Goal: Task Accomplishment & Management: Manage account settings

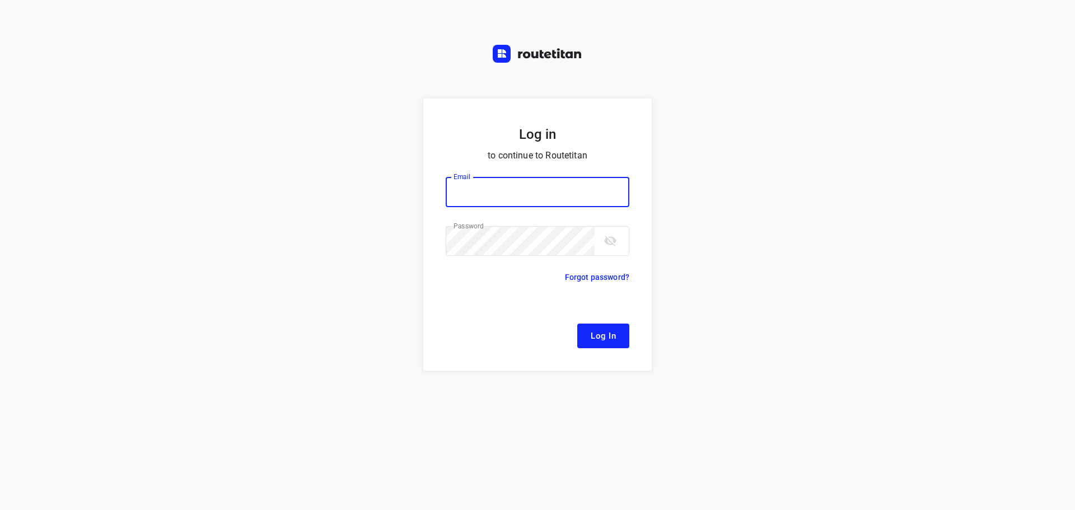
type input "[EMAIL_ADDRESS][DOMAIN_NAME]"
click at [599, 340] on span "Log In" at bounding box center [603, 336] width 25 height 15
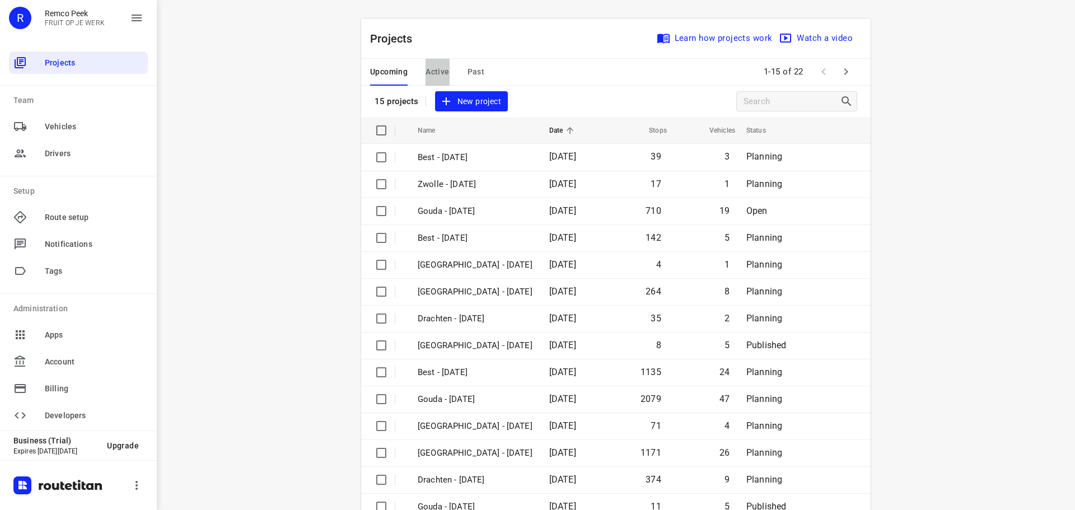
click at [432, 76] on span "Active" at bounding box center [438, 72] width 24 height 14
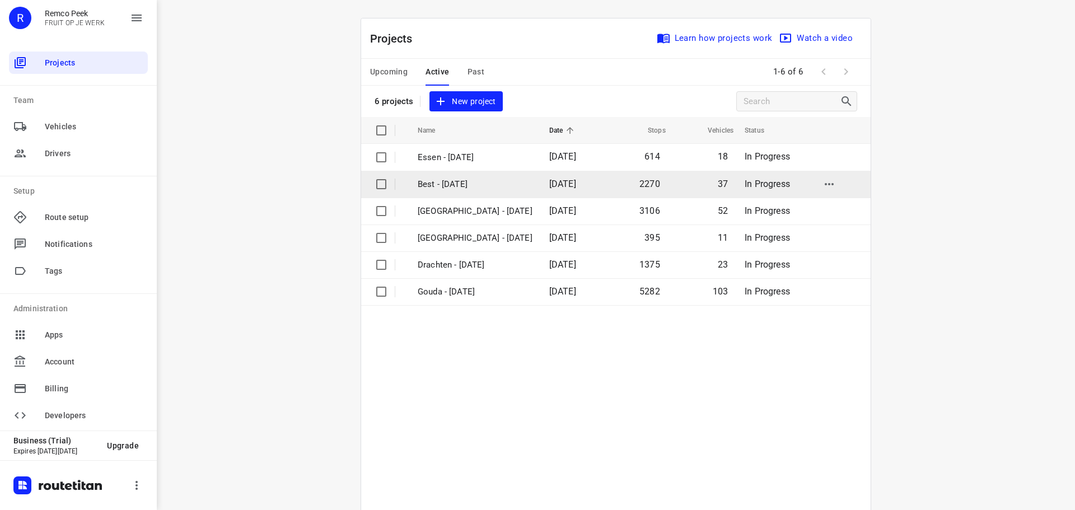
click at [465, 183] on p "Best - [DATE]" at bounding box center [475, 184] width 115 height 13
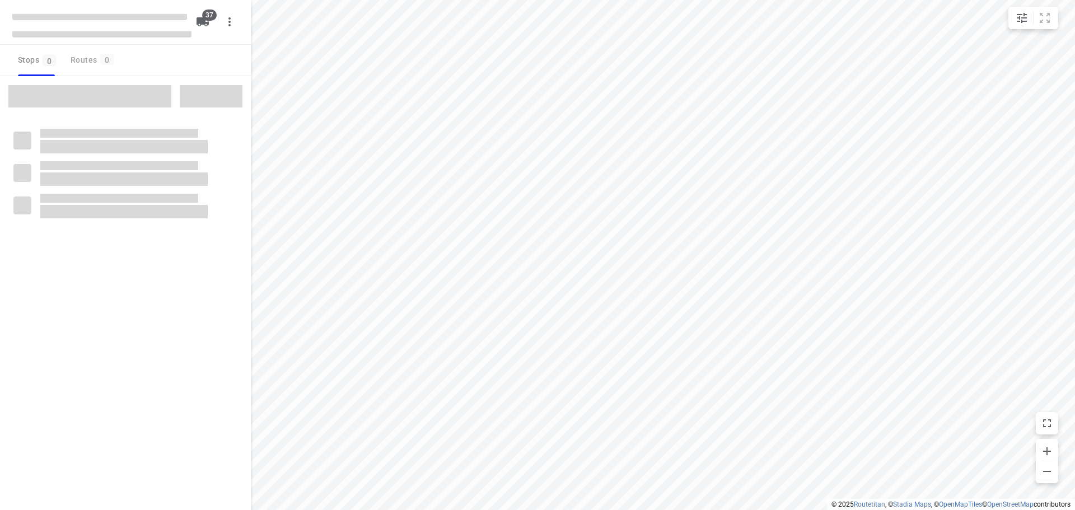
checkbox input "true"
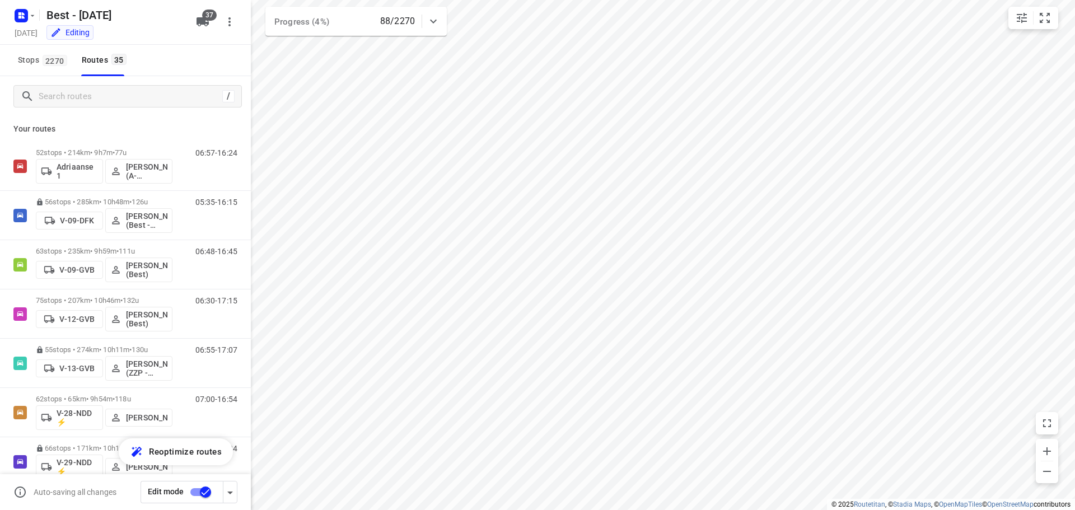
click at [101, 108] on div "/" at bounding box center [125, 96] width 251 height 40
click at [117, 87] on div "/" at bounding box center [127, 96] width 229 height 22
click at [116, 95] on input "Search routes" at bounding box center [128, 96] width 179 height 17
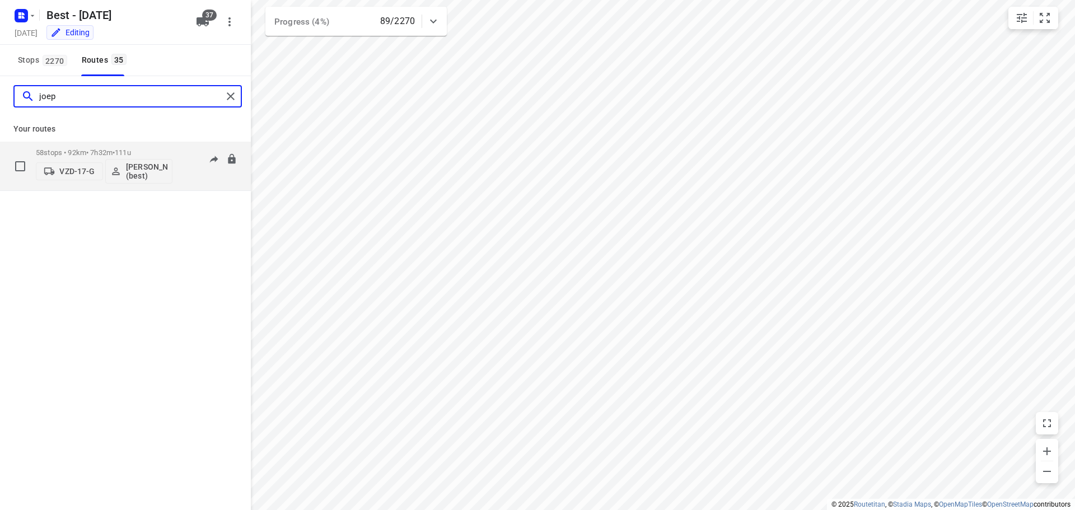
type input "joep"
click at [101, 147] on div "58 stops • 92km • 7h32m • 111u VZD-17-G [PERSON_NAME] (best)" at bounding box center [104, 166] width 137 height 46
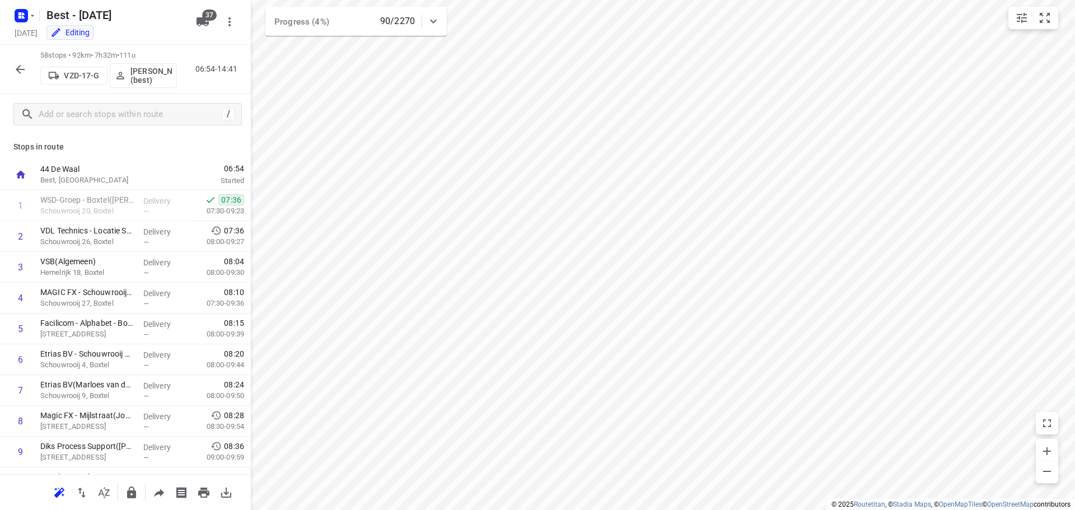
click at [248, 277] on div "i © 2025 Routetitan , © Stadia Maps , © OpenMapTiles © OpenStreetMap contributo…" at bounding box center [537, 255] width 1075 height 510
click at [18, 74] on icon "button" at bounding box center [19, 69] width 13 height 13
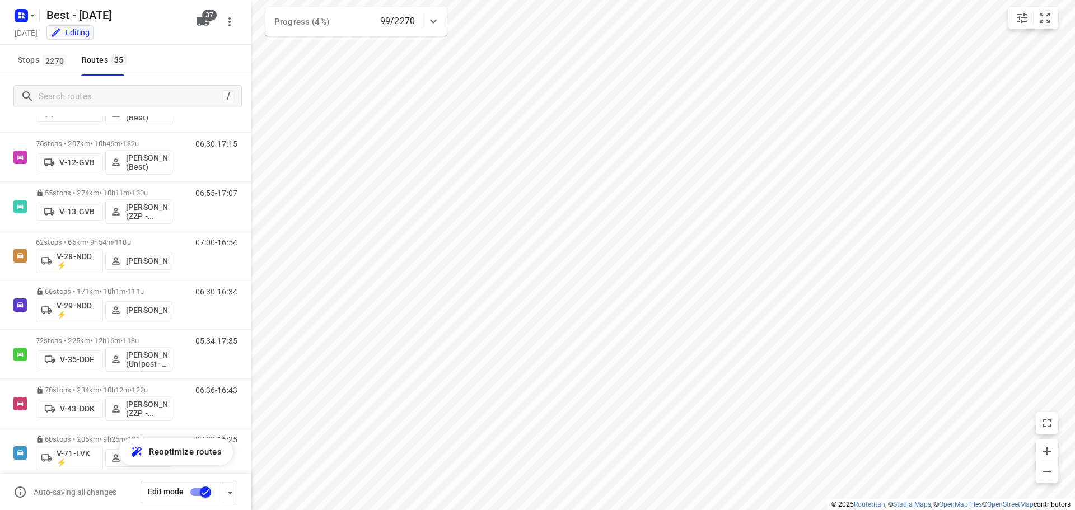
scroll to position [168, 0]
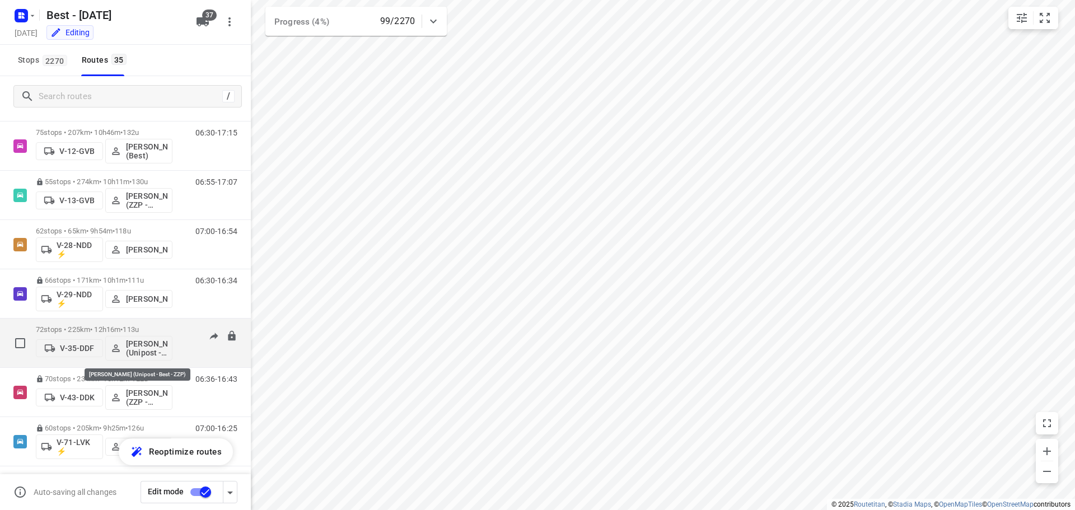
click at [108, 328] on p "72 stops • 225km • 12h16m • 113u" at bounding box center [104, 329] width 137 height 8
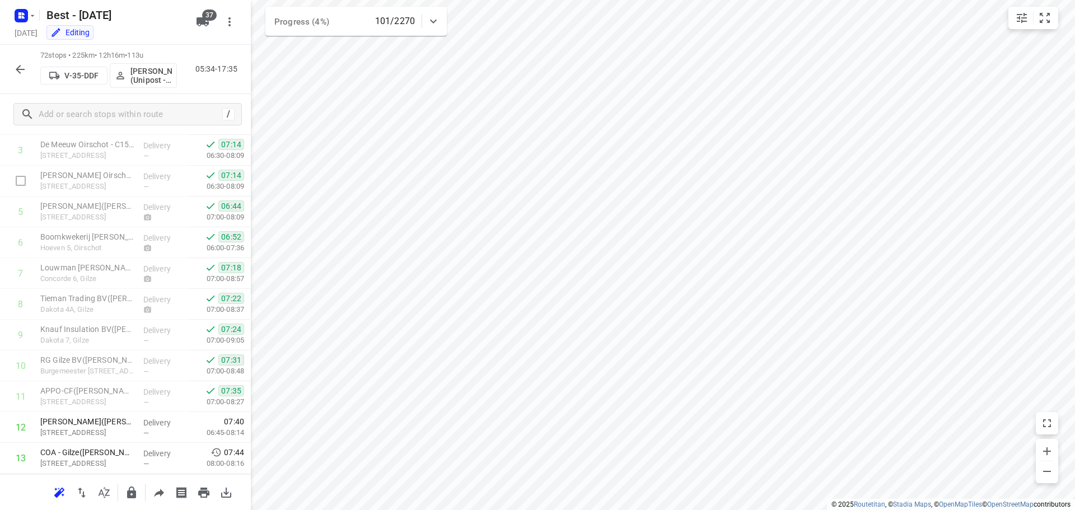
scroll to position [0, 0]
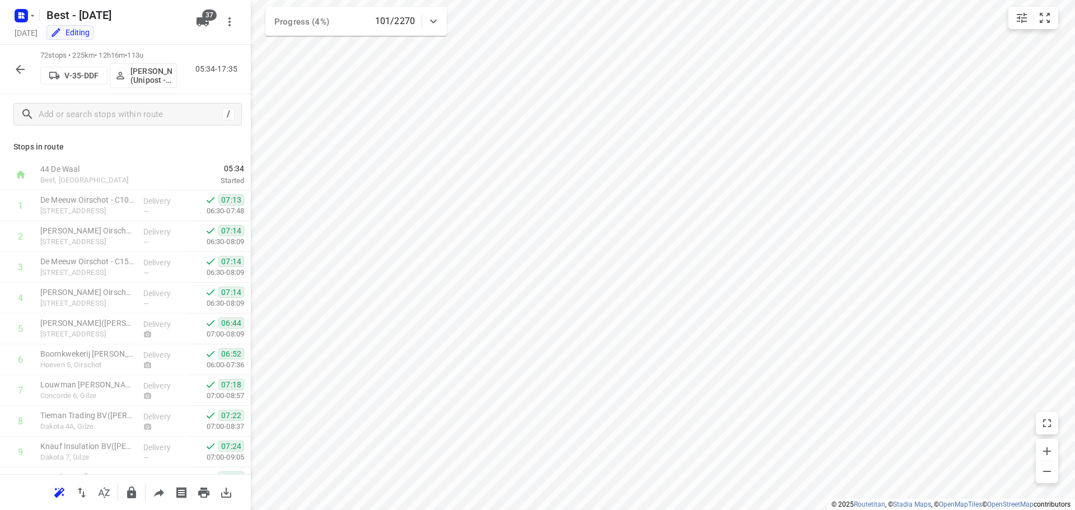
click at [15, 62] on button "button" at bounding box center [20, 69] width 22 height 22
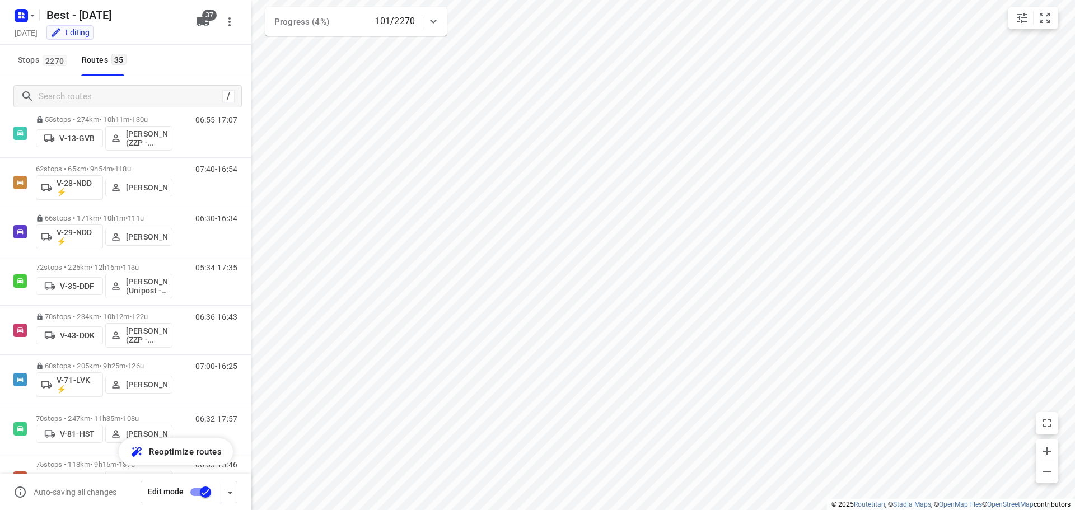
scroll to position [280, 0]
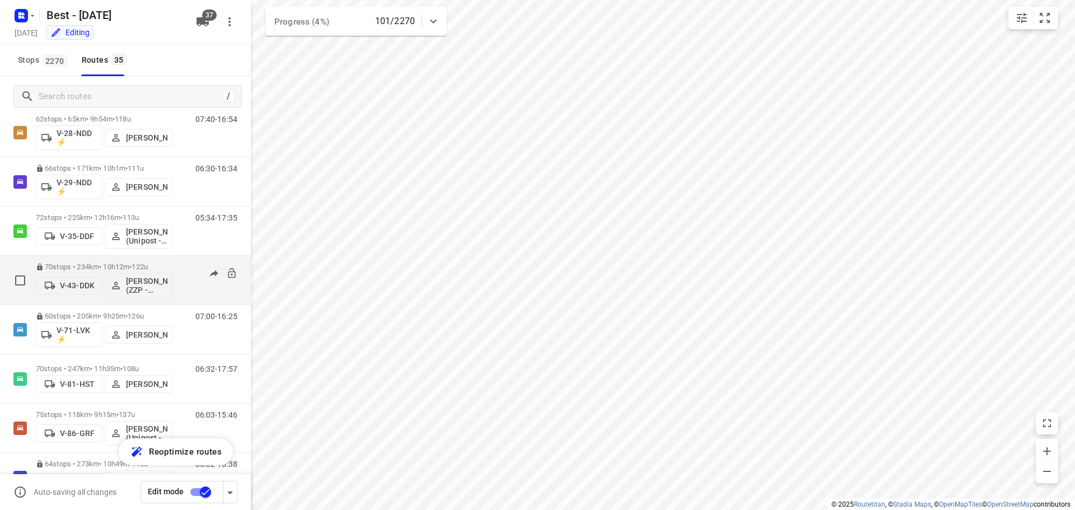
click at [77, 265] on p "70 stops • 234km • 10h12m • 122u" at bounding box center [104, 267] width 137 height 8
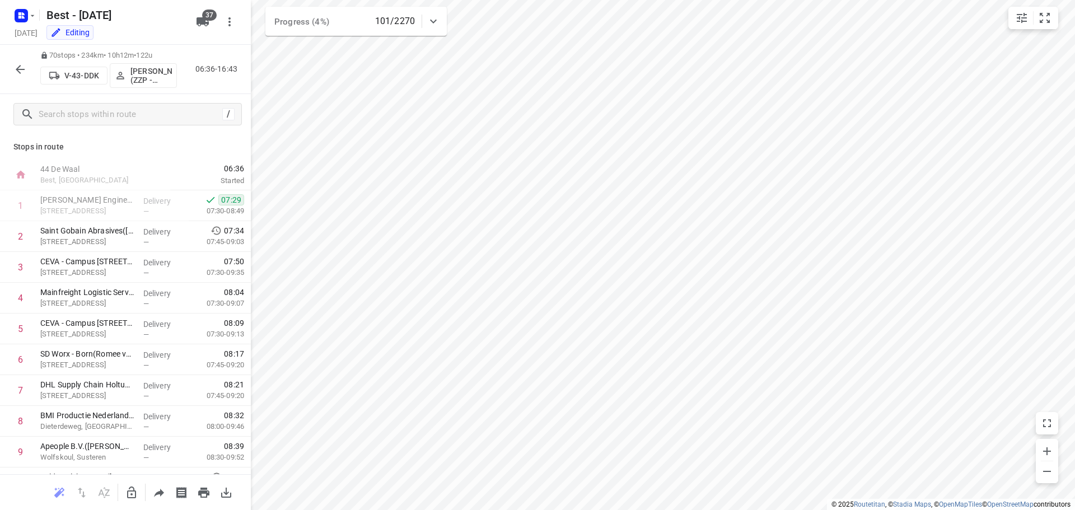
click at [17, 66] on icon "button" at bounding box center [19, 69] width 13 height 13
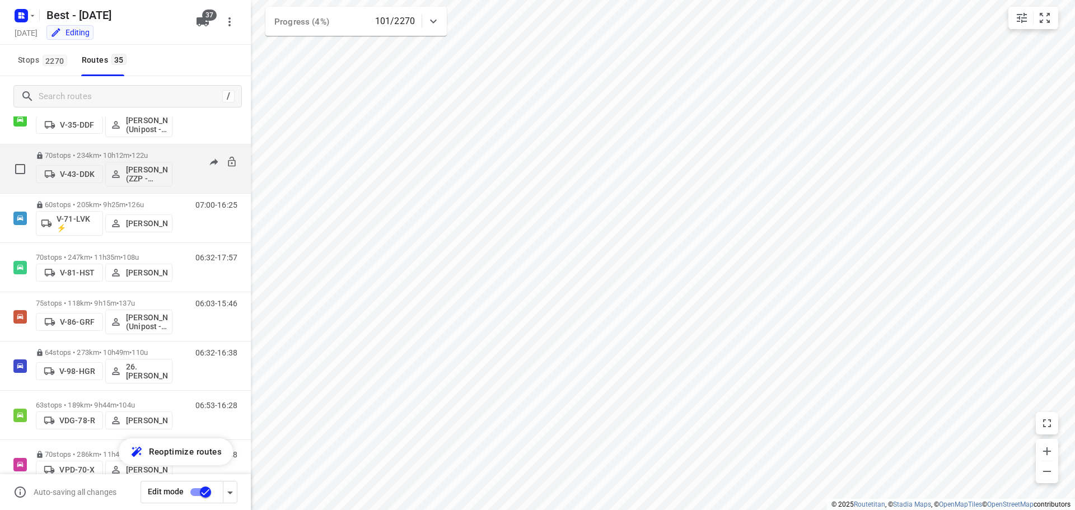
scroll to position [392, 0]
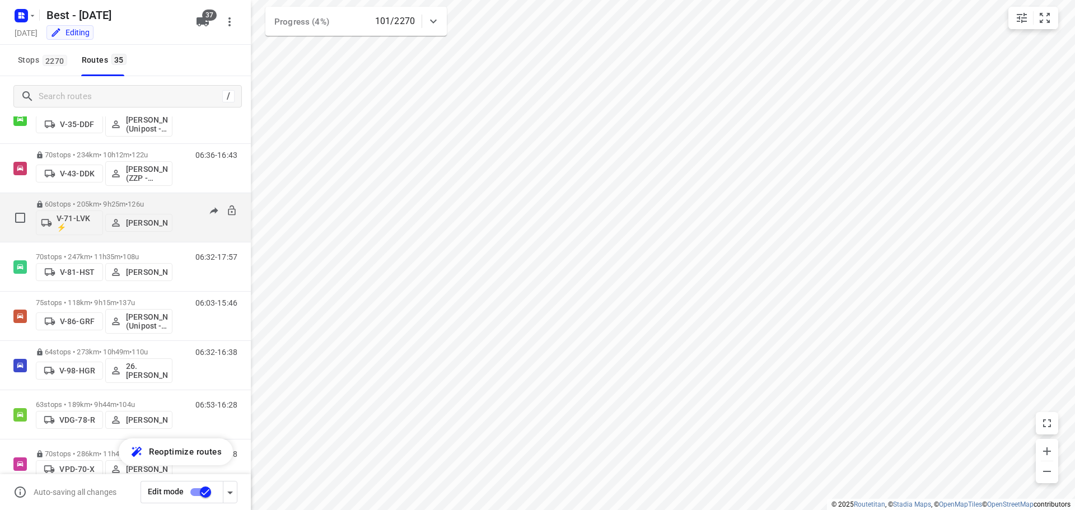
click at [62, 242] on div "60 stops • 205km • 9h25m • 126u V-71-LVK ⚡ [PERSON_NAME] 07:00-16:25" at bounding box center [125, 217] width 251 height 49
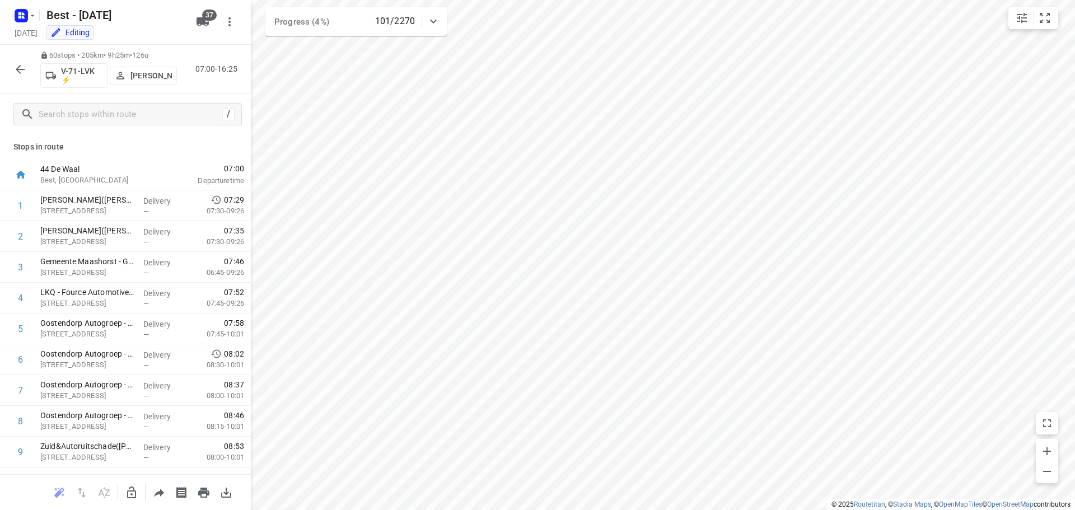
click at [17, 61] on button "button" at bounding box center [20, 69] width 22 height 22
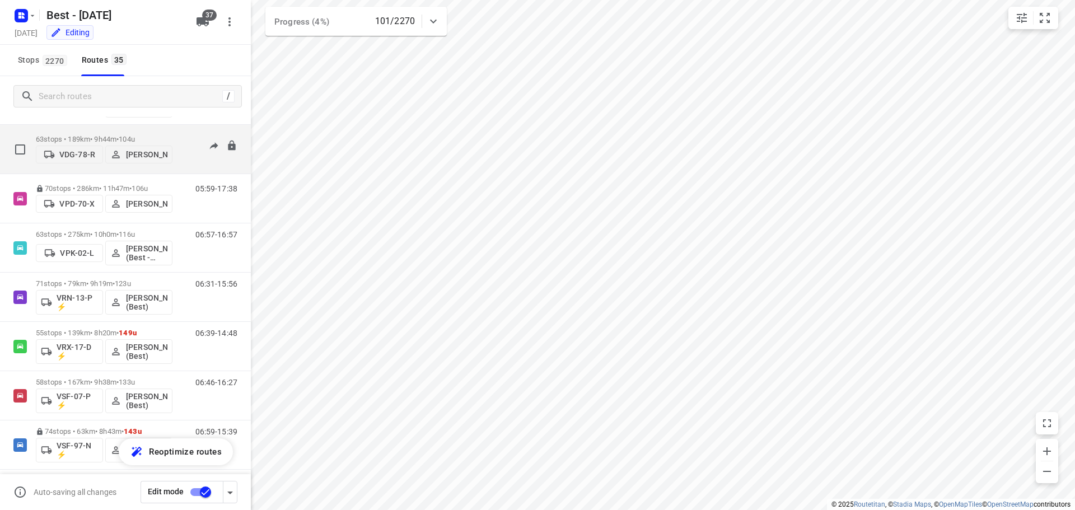
scroll to position [672, 0]
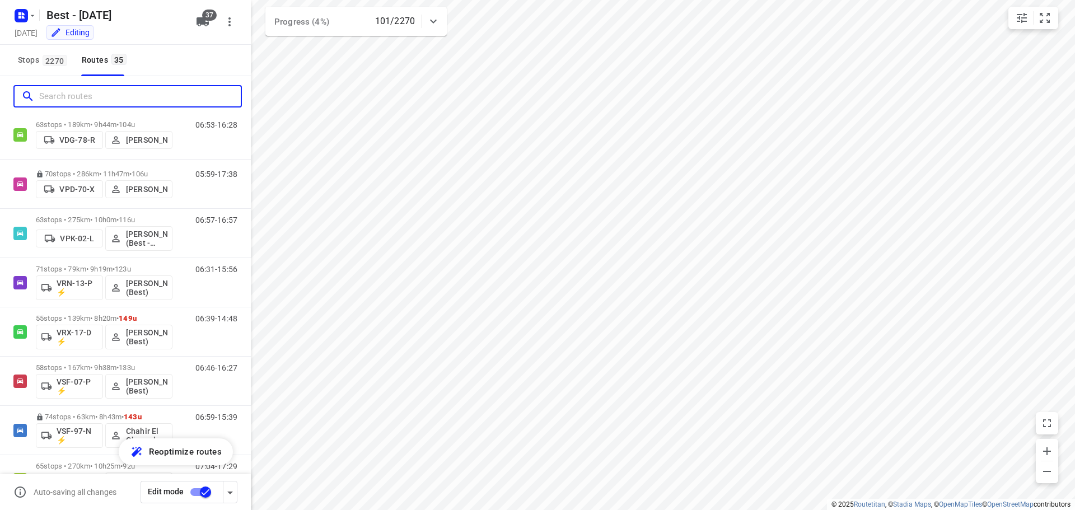
click at [97, 100] on input "Search routes" at bounding box center [140, 96] width 202 height 17
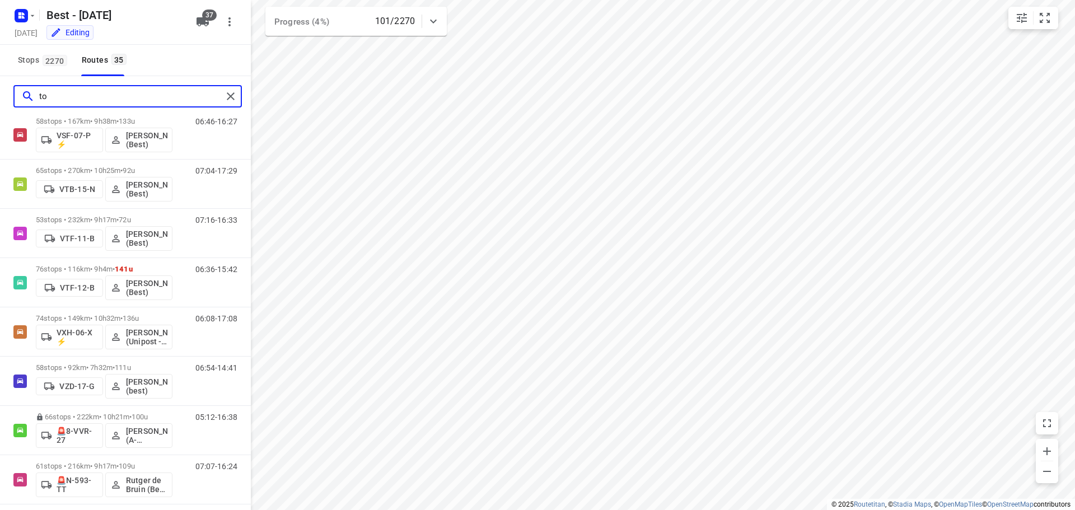
scroll to position [0, 0]
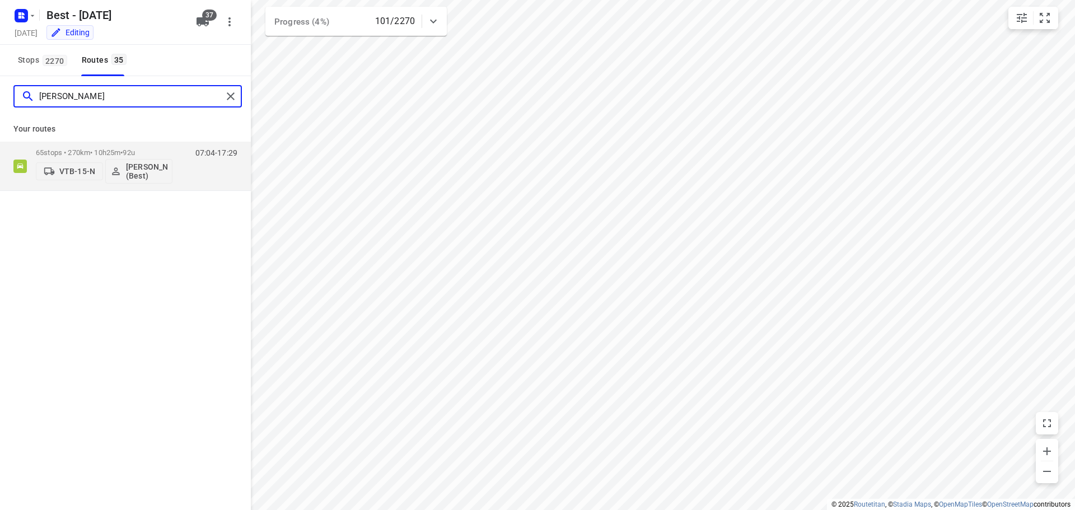
type input "[PERSON_NAME]"
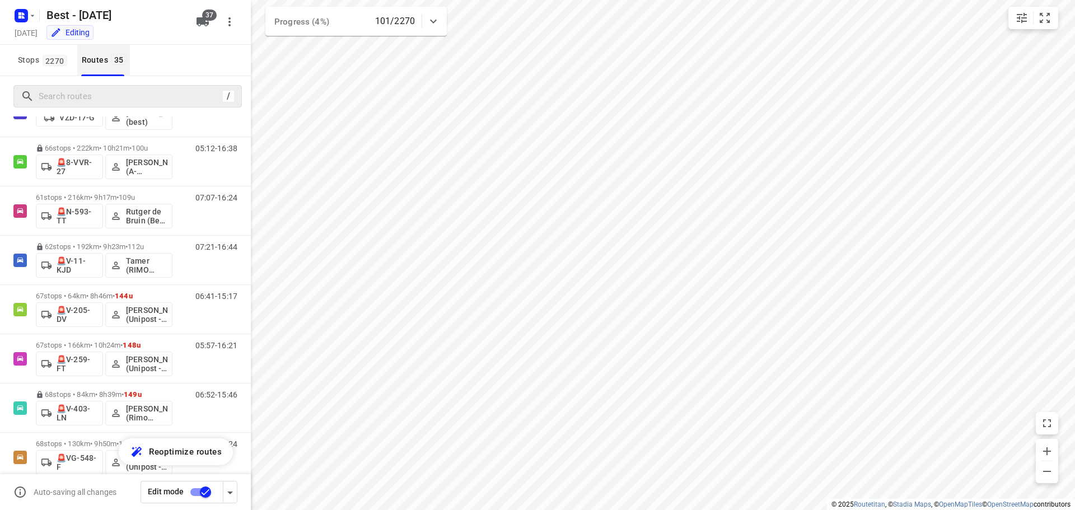
scroll to position [1236, 0]
click at [126, 66] on div "Routes 35" at bounding box center [106, 60] width 48 height 14
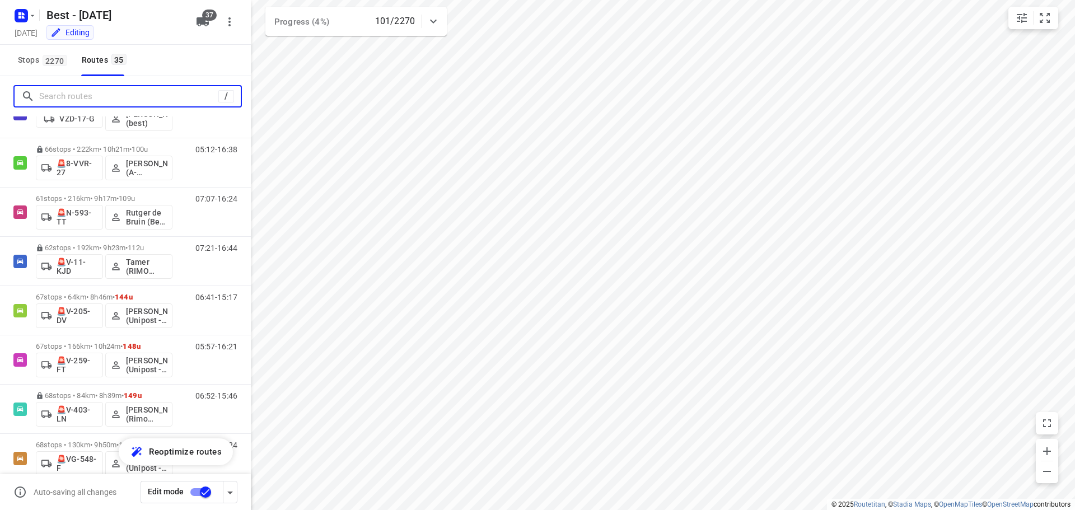
click at [119, 95] on input "Search routes" at bounding box center [128, 96] width 179 height 17
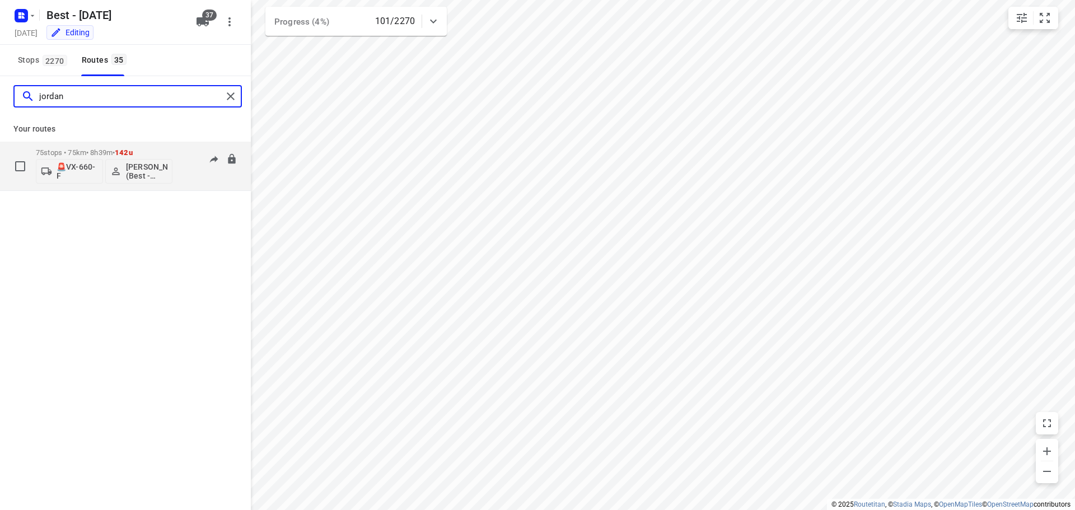
type input "jordan"
click at [62, 144] on div "75 stops • 75km • 8h39m • 142u 🚨VX-660-F [PERSON_NAME] (Best - ZZP)" at bounding box center [104, 166] width 137 height 46
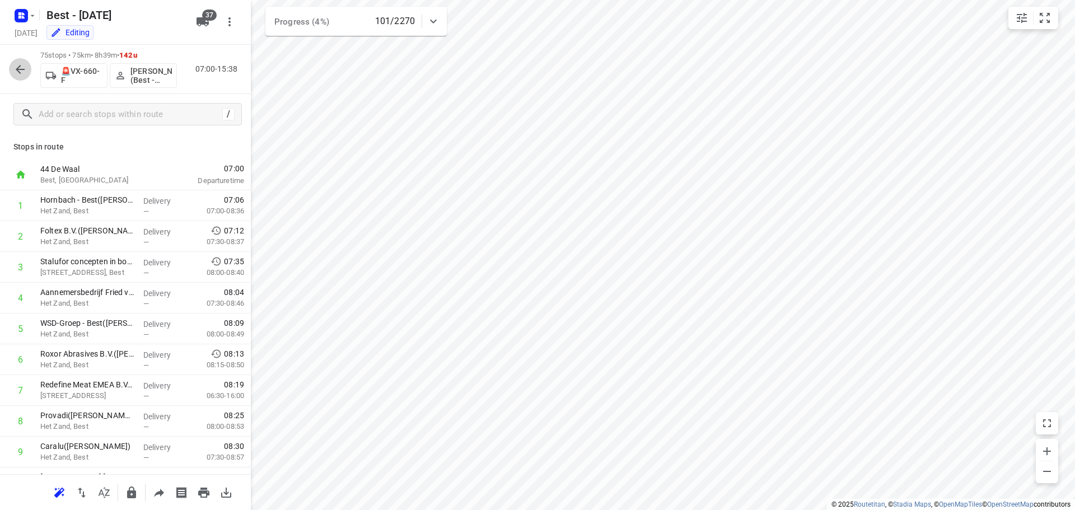
click at [26, 70] on icon "button" at bounding box center [19, 69] width 13 height 13
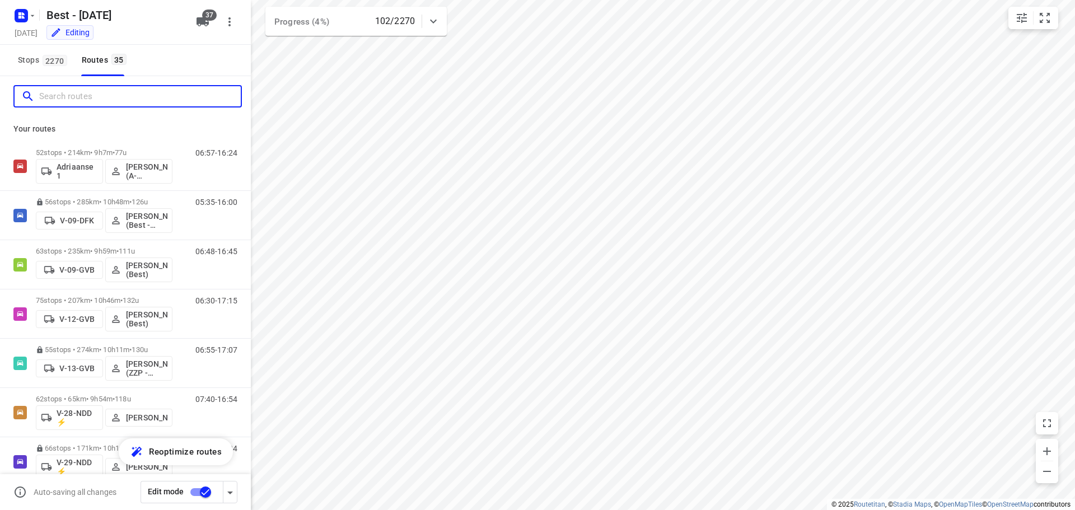
click at [155, 92] on input "Search routes" at bounding box center [140, 96] width 202 height 17
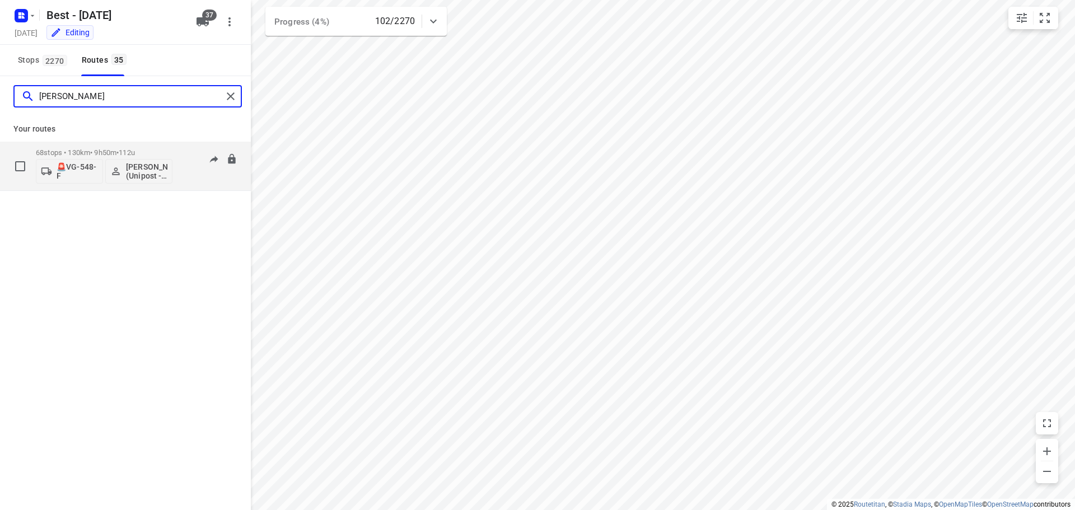
type input "[PERSON_NAME]"
click at [118, 145] on div "68 stops • 130km • 9h50m • 112u 🚨VG-548-F Hamza Alzeadi (Unipost - Best - ZZP)" at bounding box center [104, 166] width 137 height 46
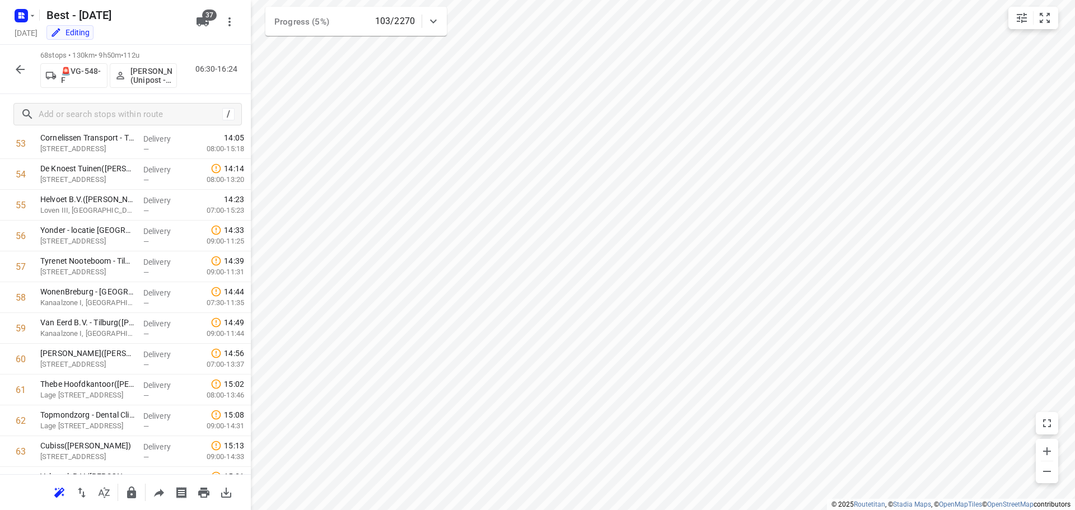
scroll to position [1562, 0]
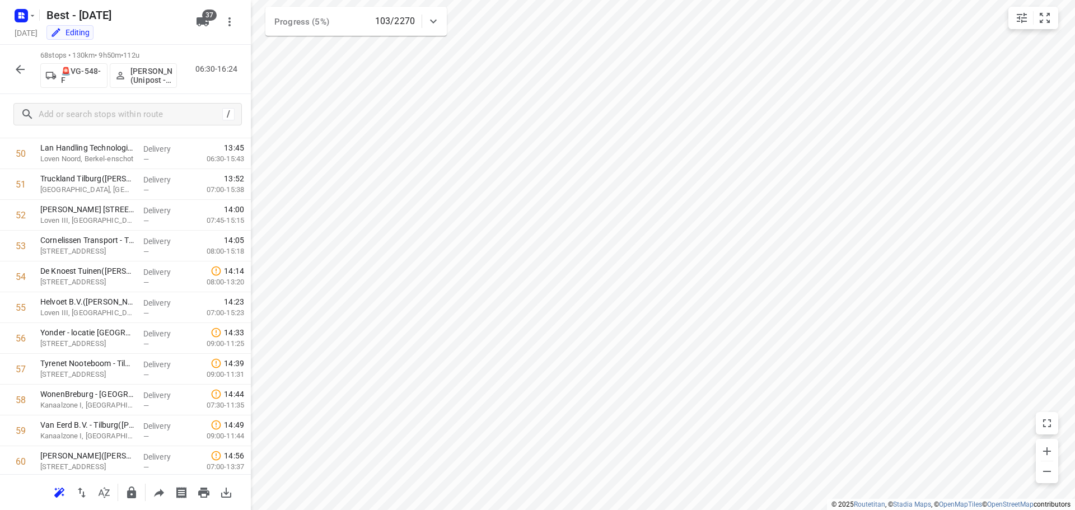
click at [29, 68] on button "button" at bounding box center [20, 69] width 22 height 22
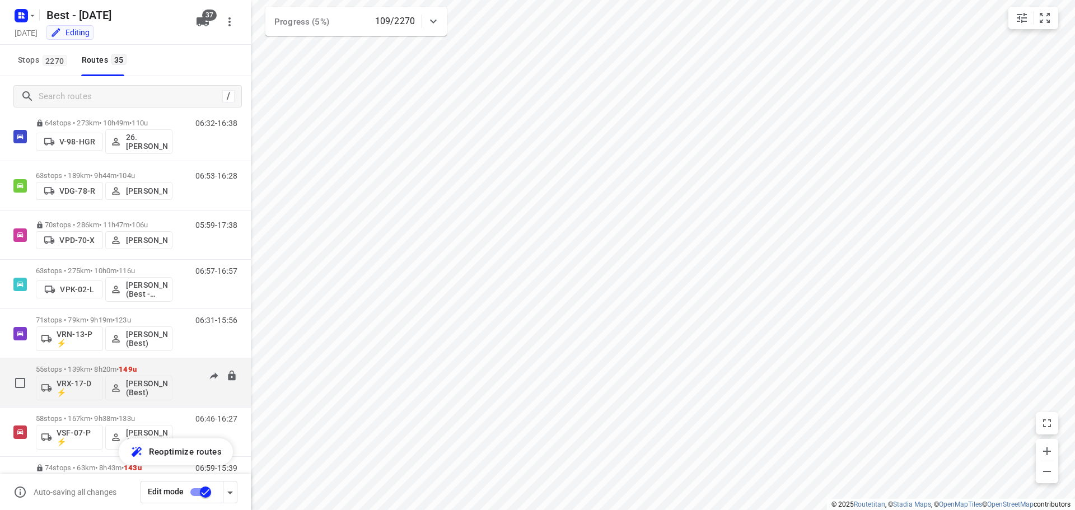
scroll to position [784, 0]
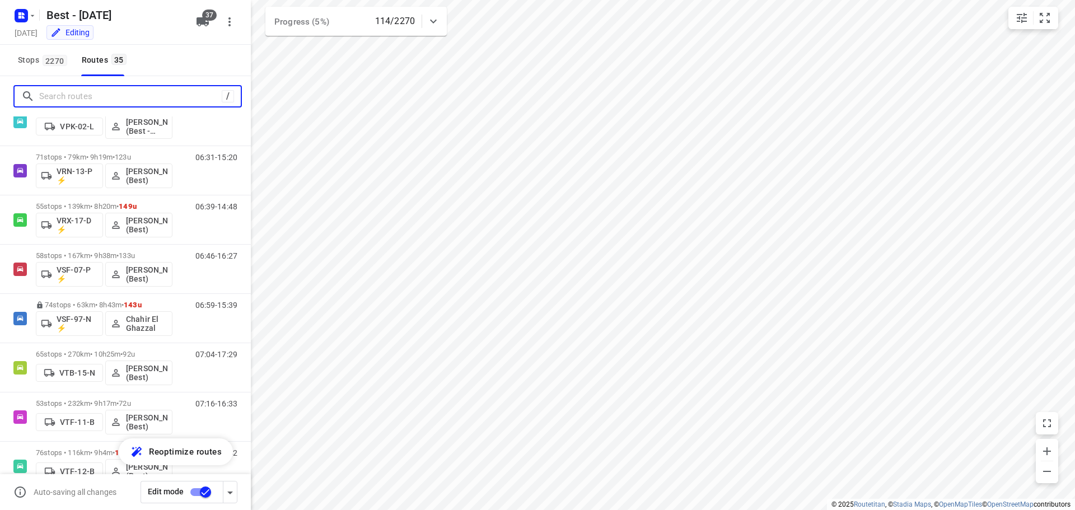
drag, startPoint x: 184, startPoint y: 100, endPoint x: 210, endPoint y: 85, distance: 29.9
click at [184, 99] on input "Search routes" at bounding box center [130, 96] width 183 height 17
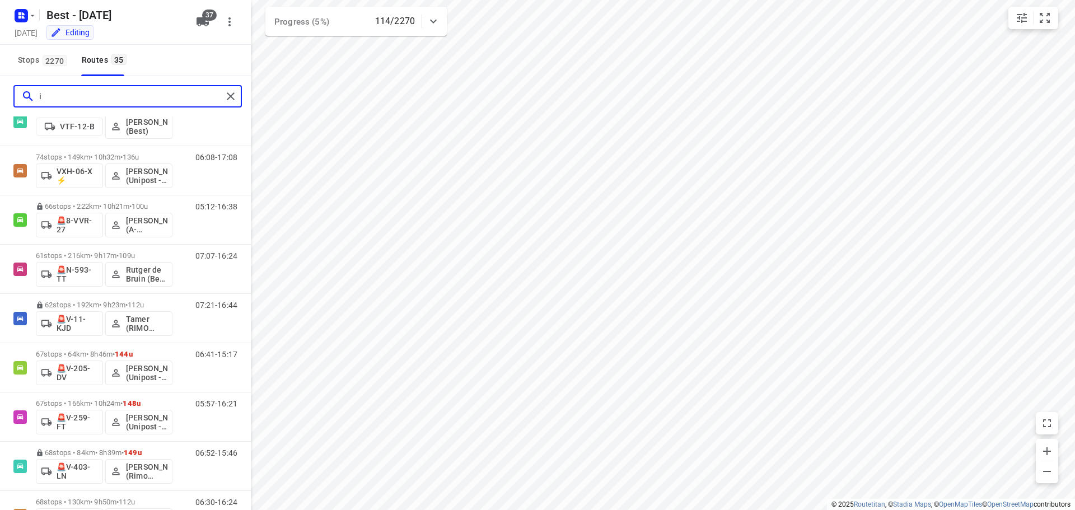
scroll to position [0, 0]
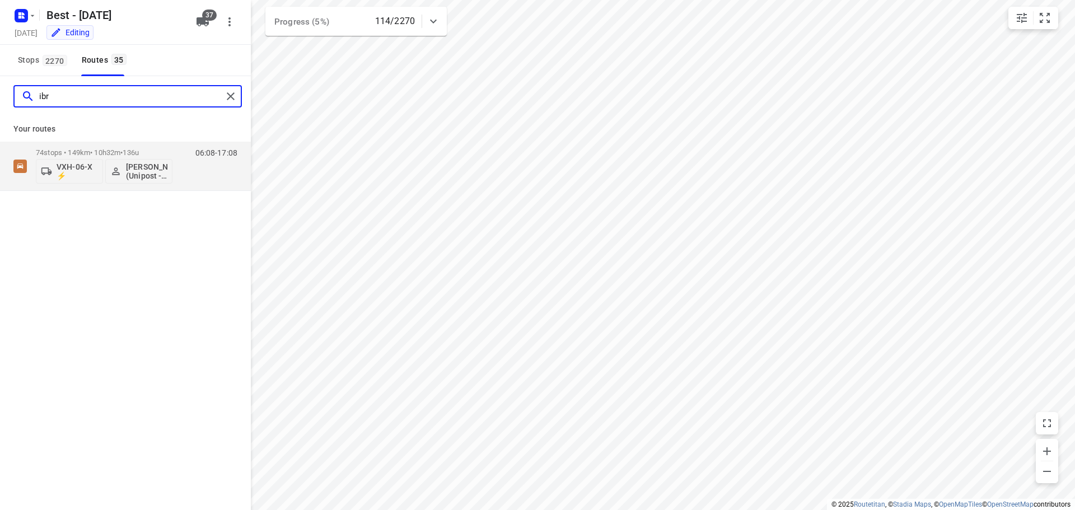
type input "ibr"
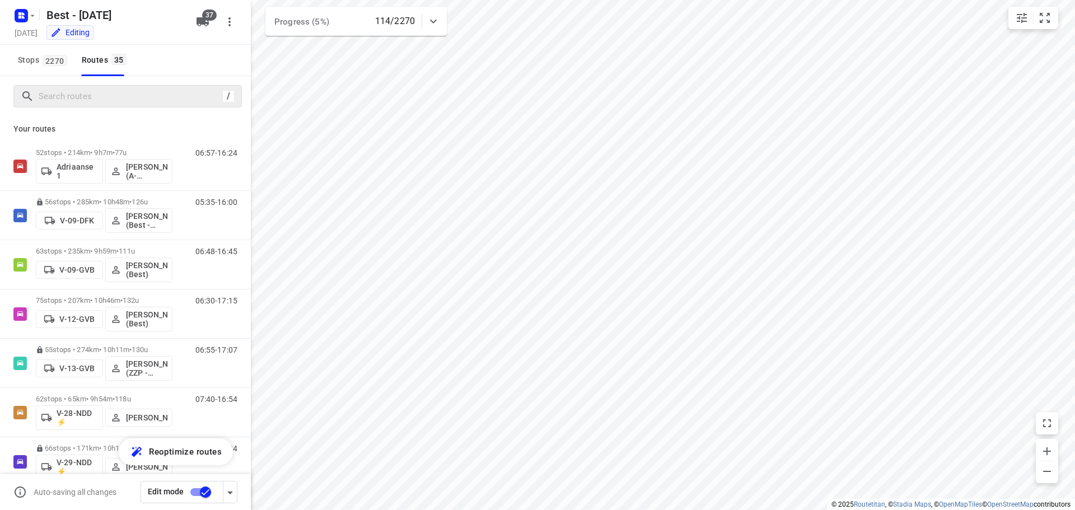
click at [159, 86] on div "/" at bounding box center [127, 96] width 229 height 22
click at [148, 101] on input "Search routes" at bounding box center [140, 96] width 202 height 17
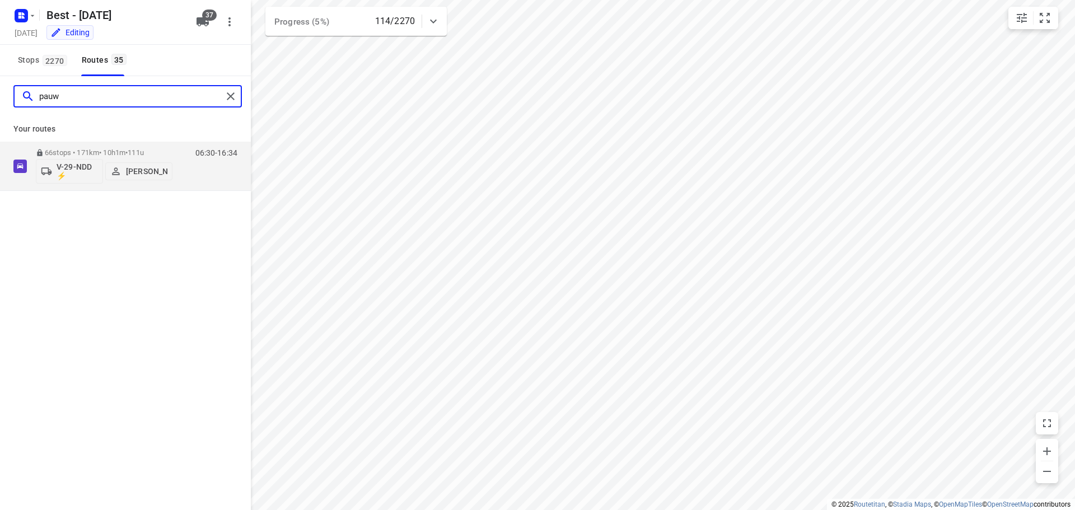
type input "pauw"
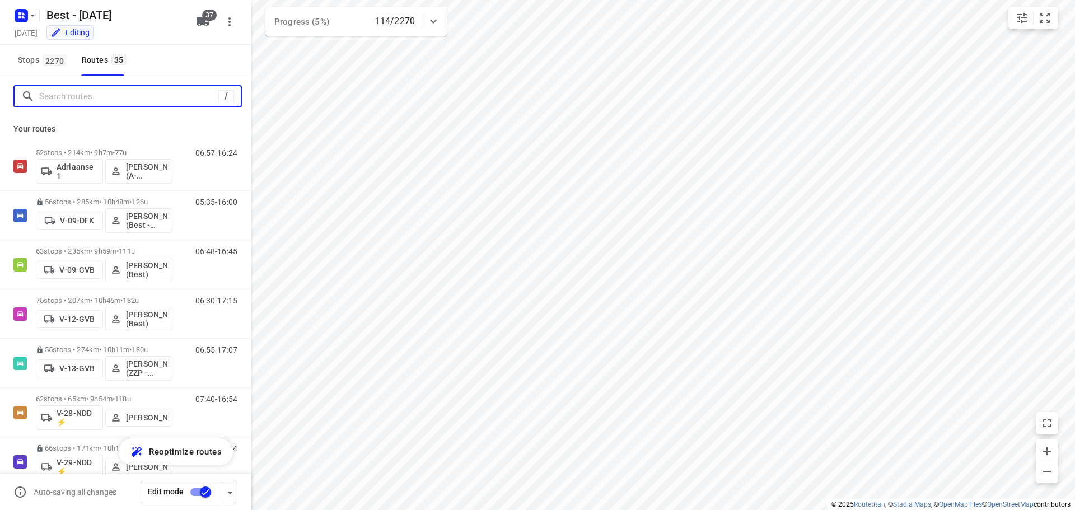
click at [134, 101] on input "Search routes" at bounding box center [128, 96] width 179 height 17
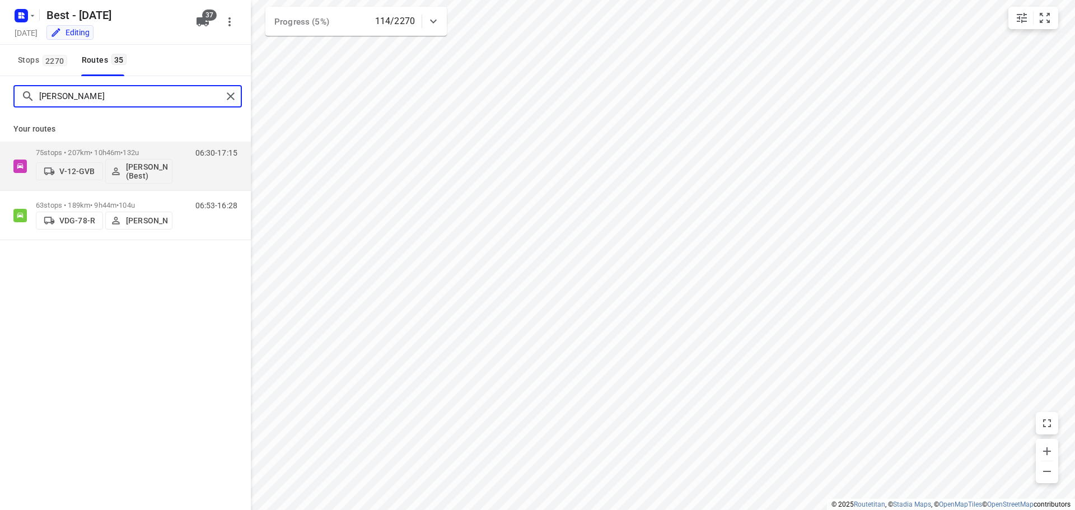
click at [98, 100] on input "[PERSON_NAME]" at bounding box center [130, 96] width 183 height 17
type input "l"
type input "[PERSON_NAME]"
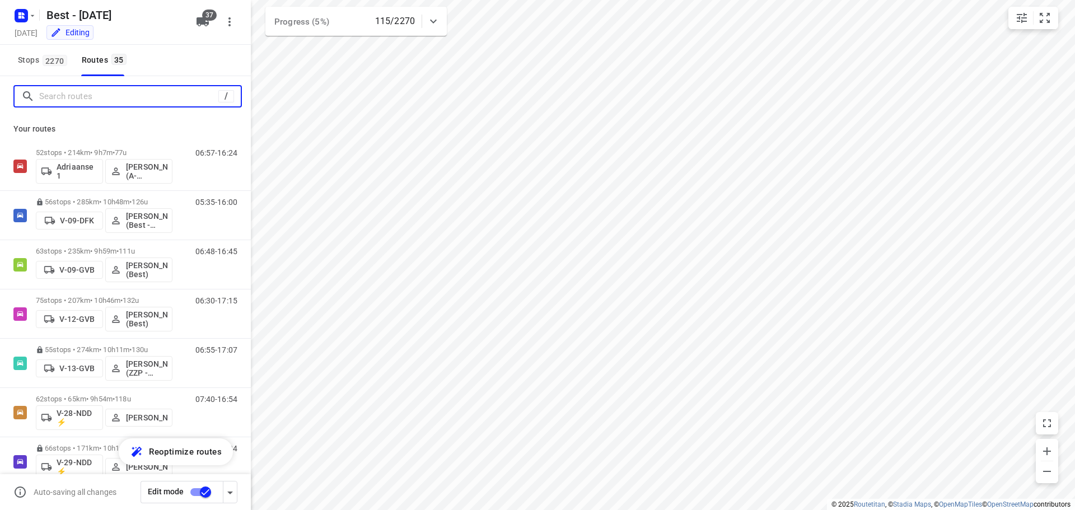
click at [136, 96] on input "Search routes" at bounding box center [128, 96] width 179 height 17
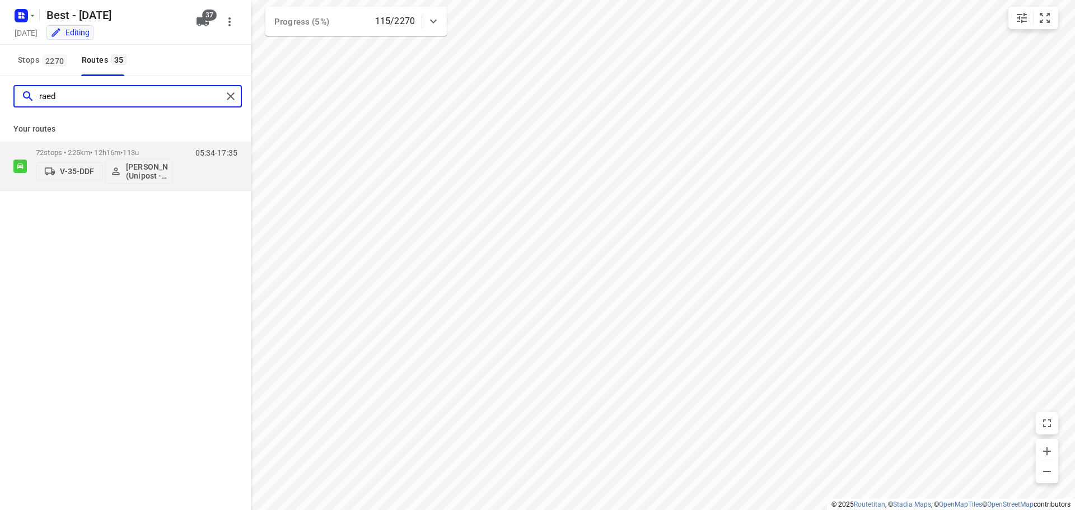
type input "raed"
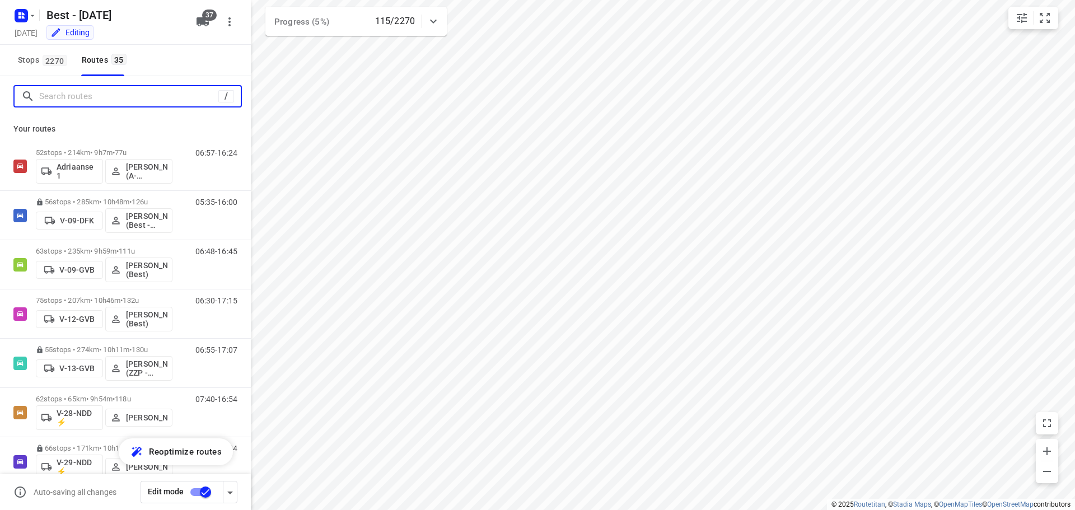
click at [166, 95] on input "Search routes" at bounding box center [128, 96] width 179 height 17
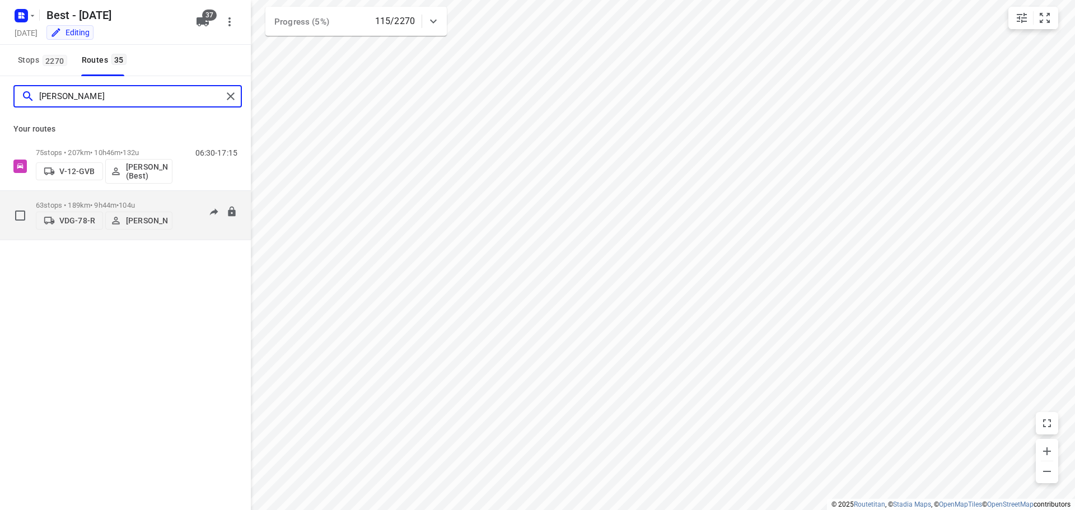
type input "[PERSON_NAME]"
click at [95, 197] on div "63 stops • 189km • 9h44m • 104u VDG-78-R [PERSON_NAME]" at bounding box center [104, 215] width 137 height 40
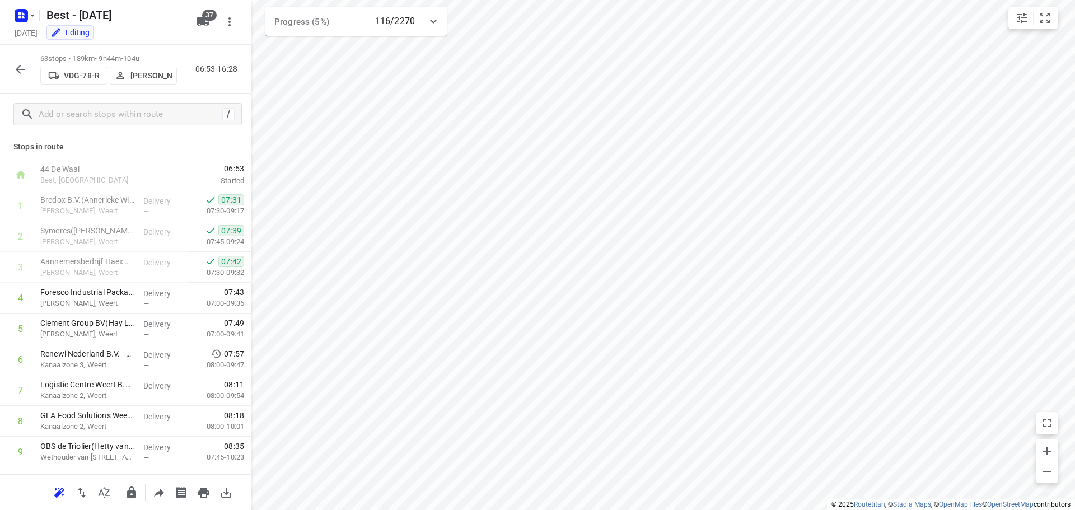
click at [243, 166] on div "Stops in route 44 De Waal Best, [GEOGRAPHIC_DATA] 06:53 Started 1 Bredox B.V.(A…" at bounding box center [125, 304] width 251 height 340
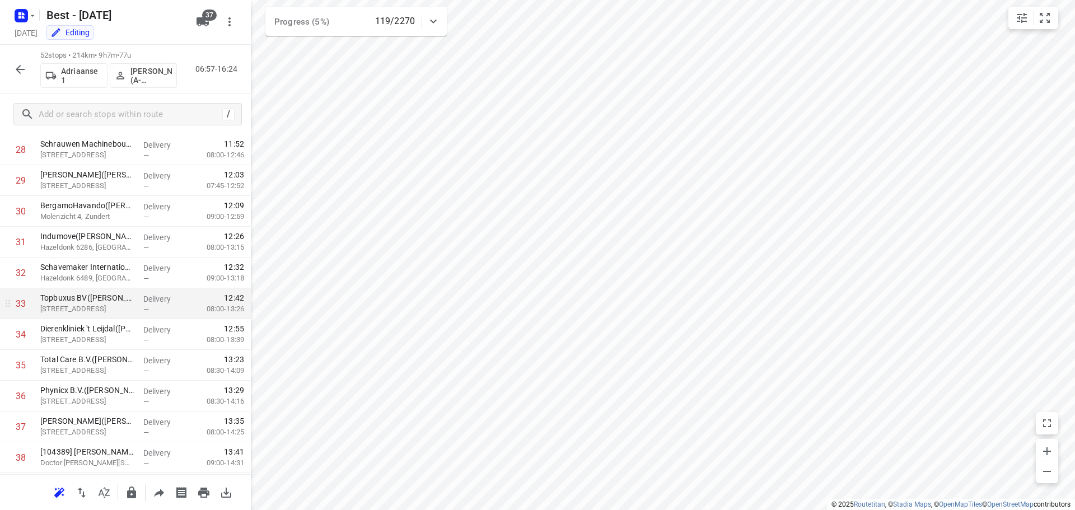
scroll to position [845, 0]
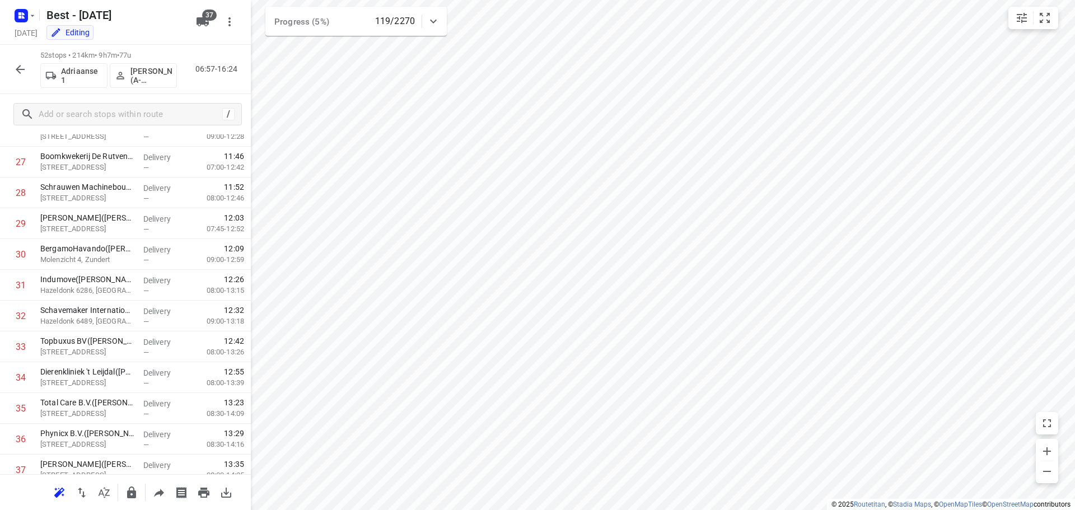
click at [249, 334] on div "i © 2025 Routetitan , © Stadia Maps , © OpenMapTiles © OpenStreetMap contributo…" at bounding box center [537, 255] width 1075 height 510
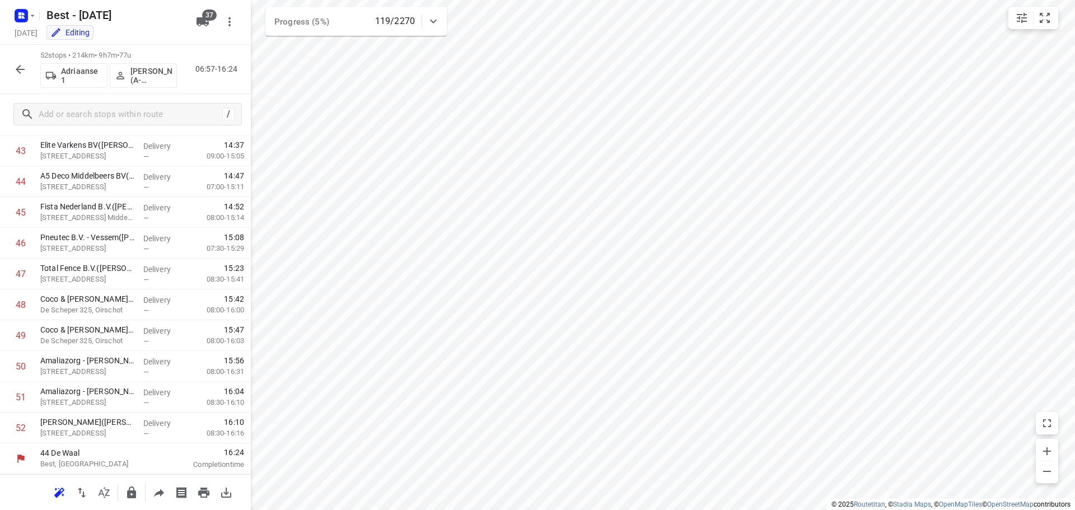
click at [11, 66] on button "button" at bounding box center [20, 69] width 22 height 22
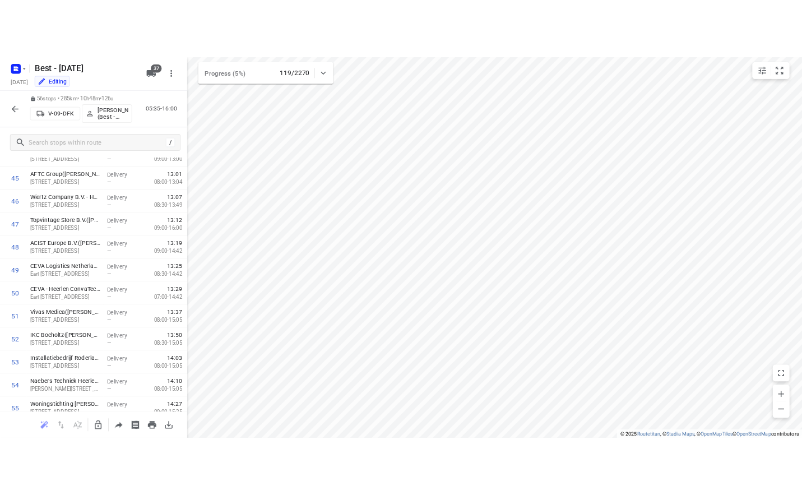
scroll to position [1354, 0]
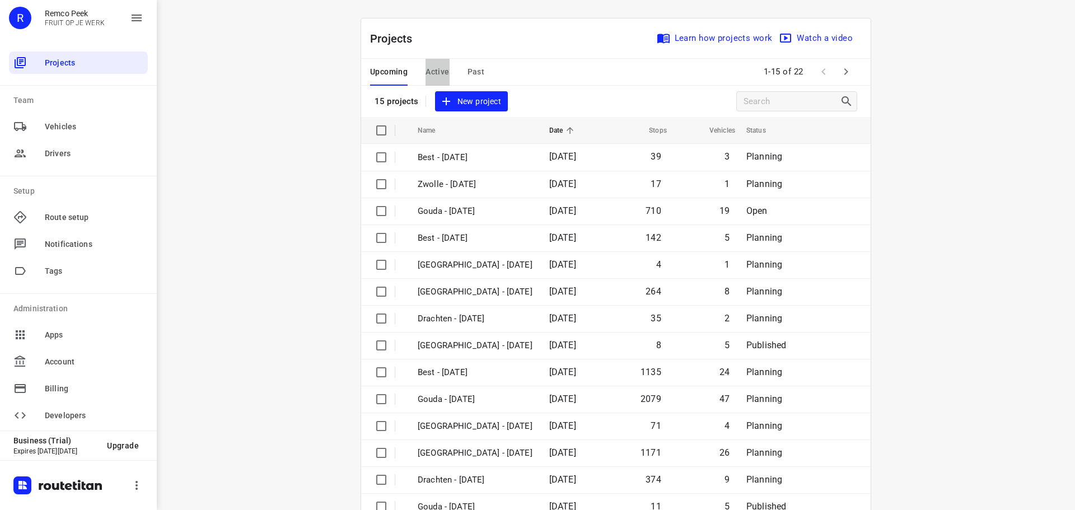
click at [442, 76] on span "Active" at bounding box center [438, 72] width 24 height 14
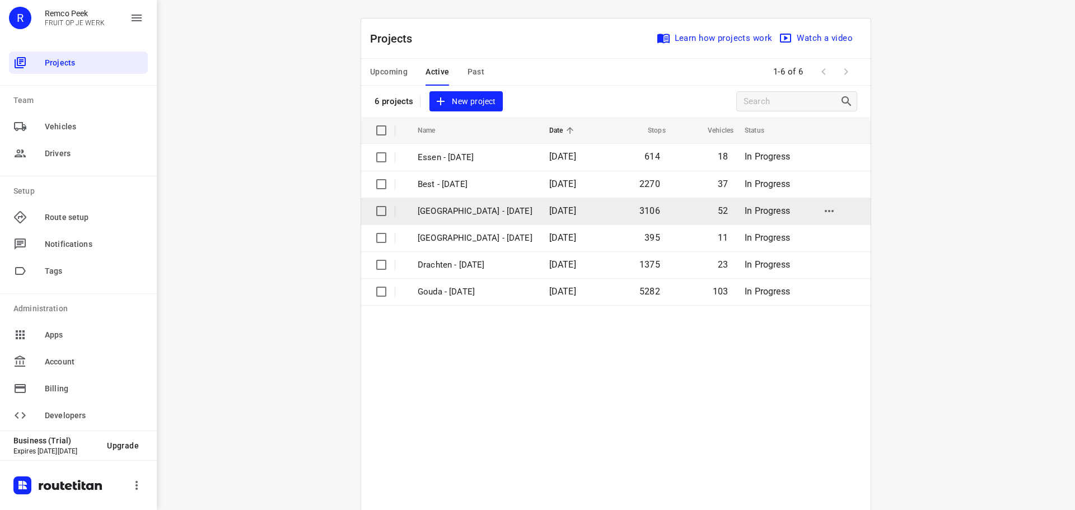
click at [455, 221] on td "[GEOGRAPHIC_DATA] - [DATE]" at bounding box center [474, 211] width 134 height 27
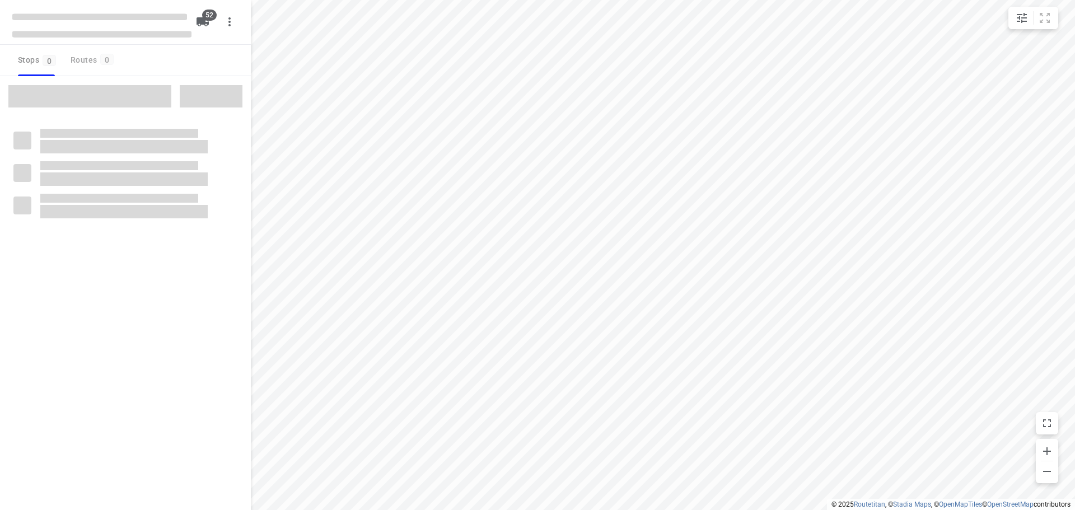
click at [62, 97] on span at bounding box center [89, 96] width 163 height 22
checkbox input "true"
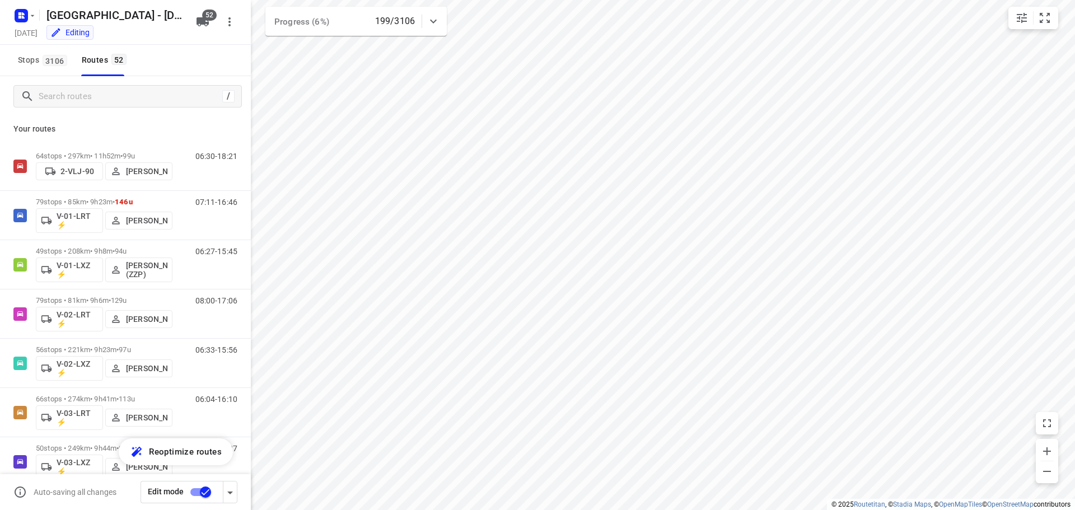
click at [62, 97] on div "/ Your routes 64 stops • 297km • 11h52m • 99u 2-VLJ-90 Fikri Mizaz 06:30-18:21 …" at bounding box center [125, 275] width 251 height 398
click at [64, 97] on input "Search routes" at bounding box center [128, 96] width 179 height 17
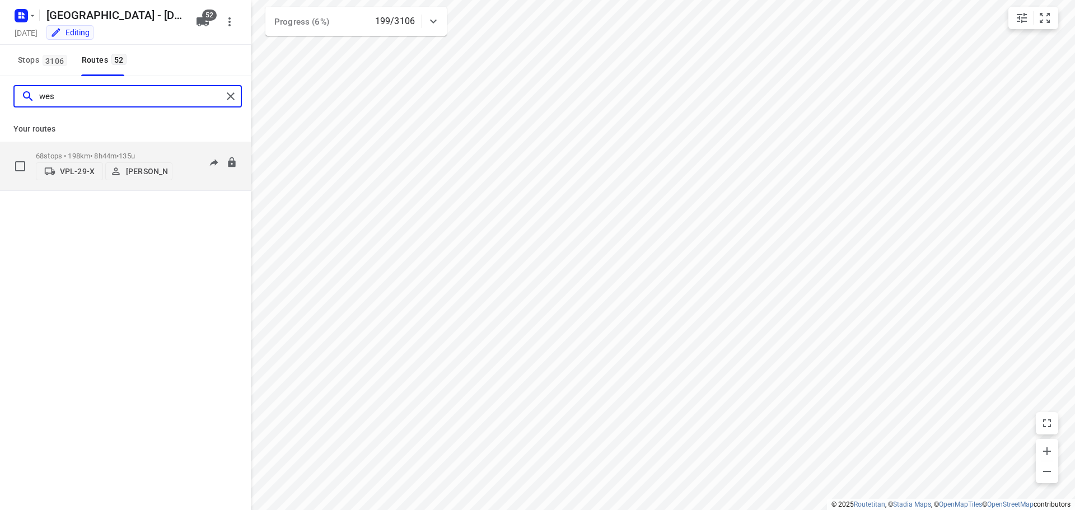
type input "wes"
click at [92, 152] on p "68 stops • 198km • 8h44m • 135u" at bounding box center [104, 156] width 137 height 8
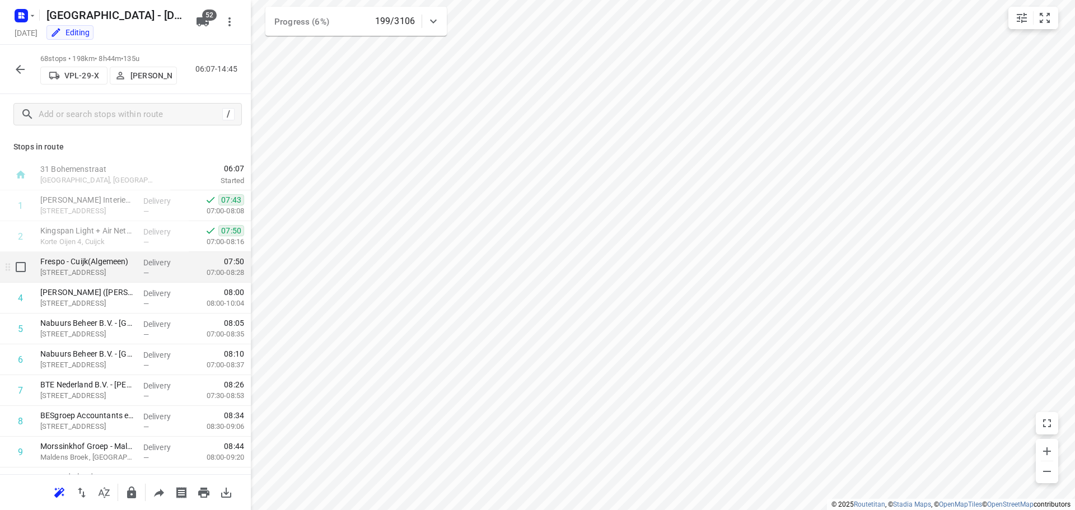
click at [91, 269] on p "Korte Oijen 2, Cuijk" at bounding box center [87, 272] width 94 height 11
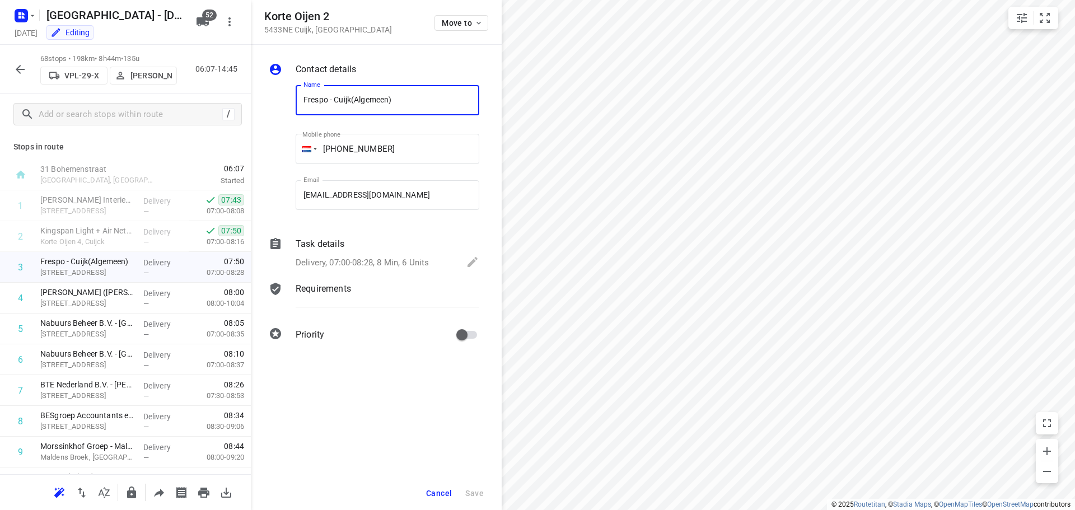
click at [380, 265] on p "Delivery, 07:00-08:28, 8 Min, 6 Units" at bounding box center [362, 263] width 133 height 13
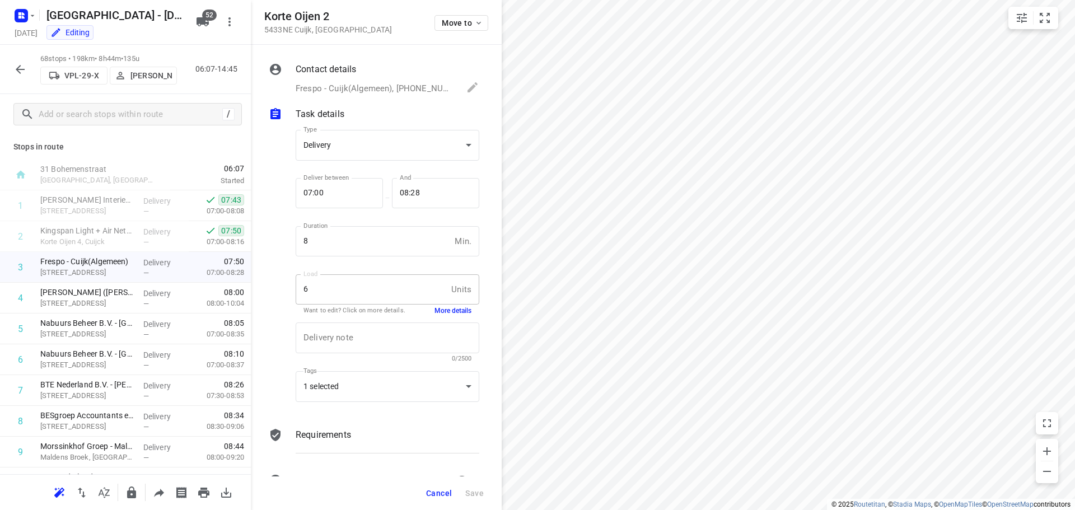
click at [446, 313] on div "Type Delivery delivery Type Deliver between 07:00 Deliver between — And 08:28 A…" at bounding box center [387, 268] width 188 height 294
click at [446, 313] on button "More details" at bounding box center [453, 311] width 37 height 10
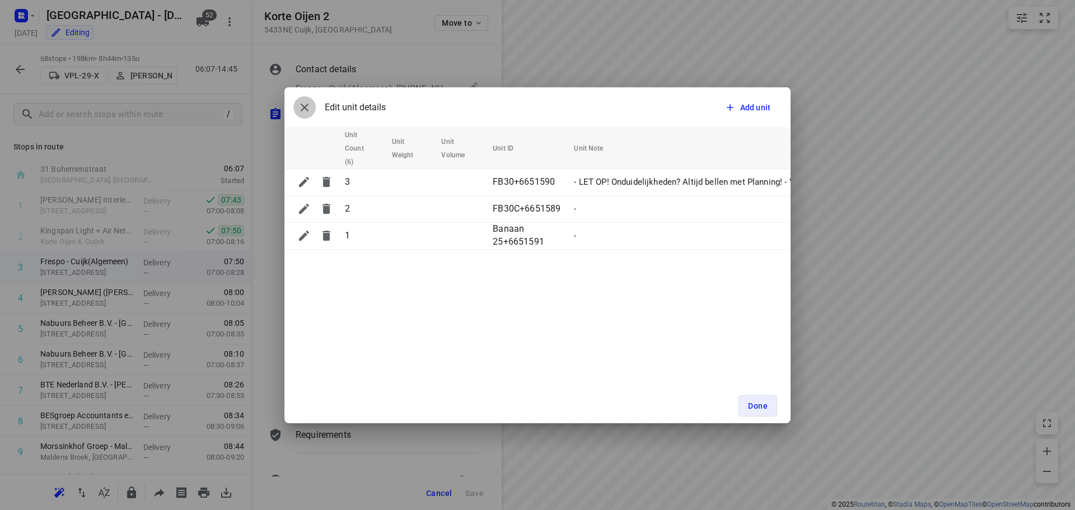
click at [300, 109] on icon "button" at bounding box center [304, 107] width 13 height 13
